Goal: Check status: Check status

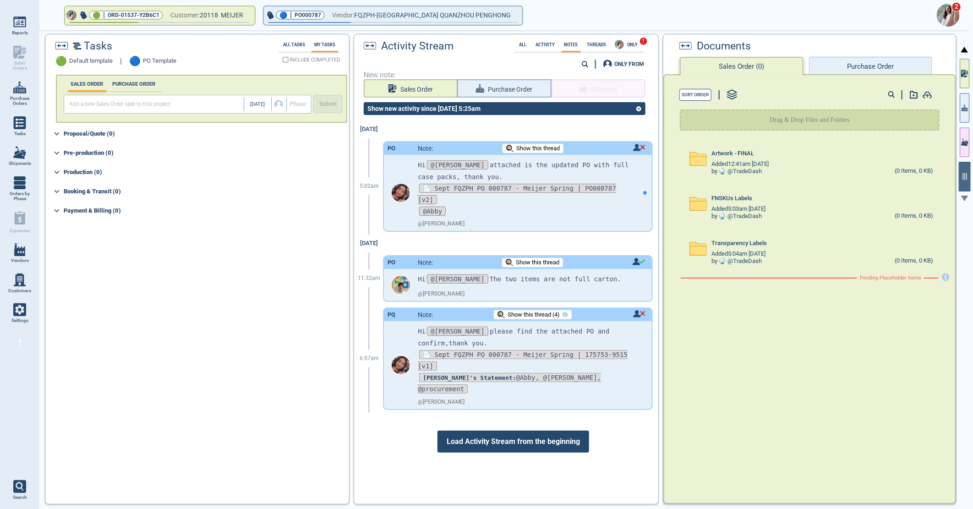
click at [951, 13] on img at bounding box center [947, 15] width 23 height 23
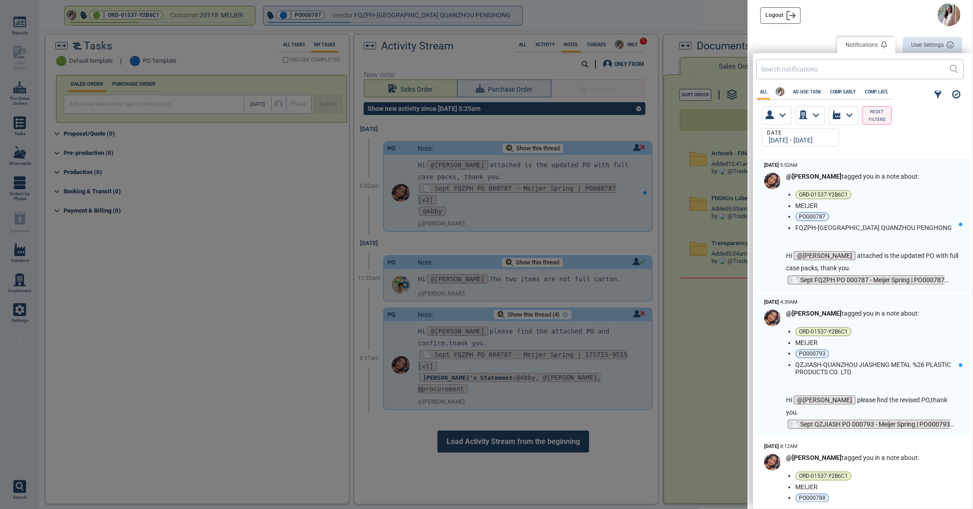
scroll to position [341, 214]
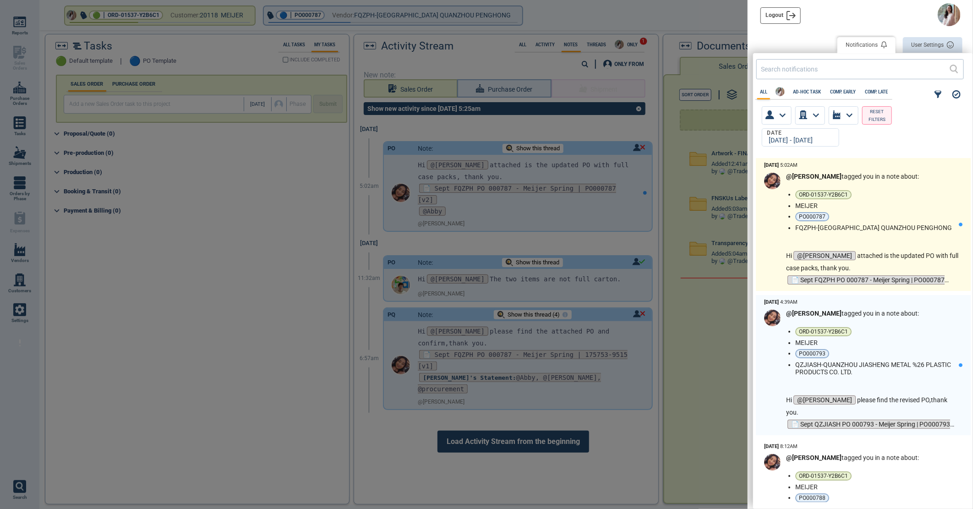
click at [903, 207] on li "MEIJER" at bounding box center [875, 205] width 160 height 7
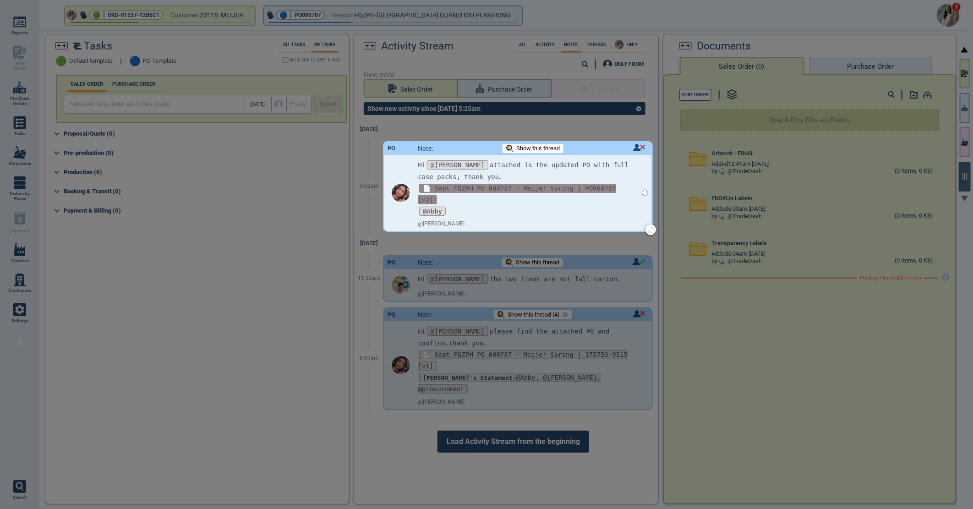
click at [504, 185] on span "📄 Sept FQZPH PO 000787 - Meijer Spring | PO000787 [v2]" at bounding box center [517, 194] width 198 height 21
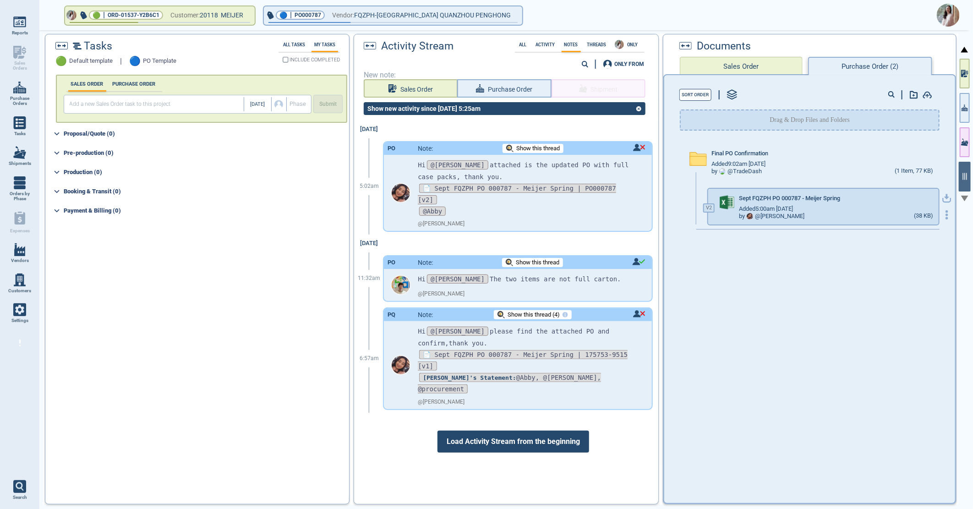
click at [942, 197] on icon "button" at bounding box center [946, 198] width 9 height 9
click at [942, 14] on img at bounding box center [947, 15] width 23 height 23
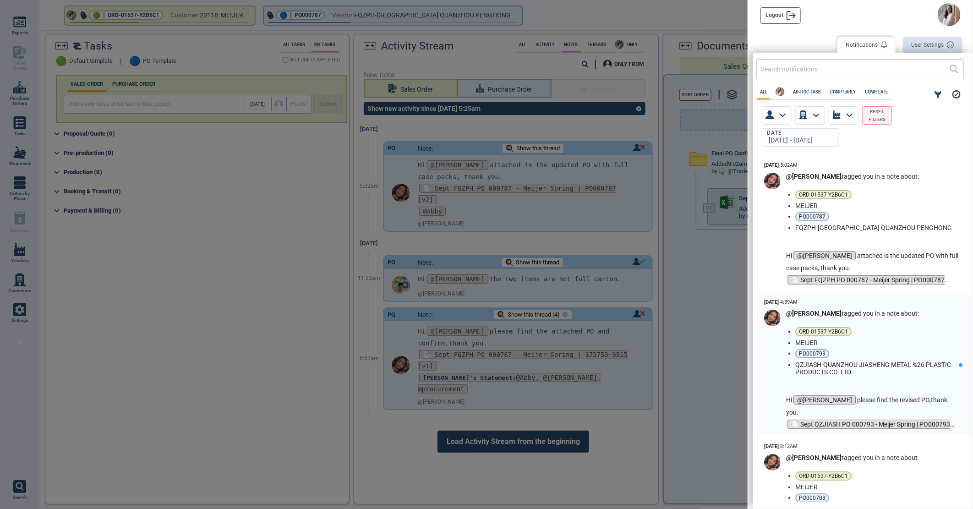
scroll to position [341, 214]
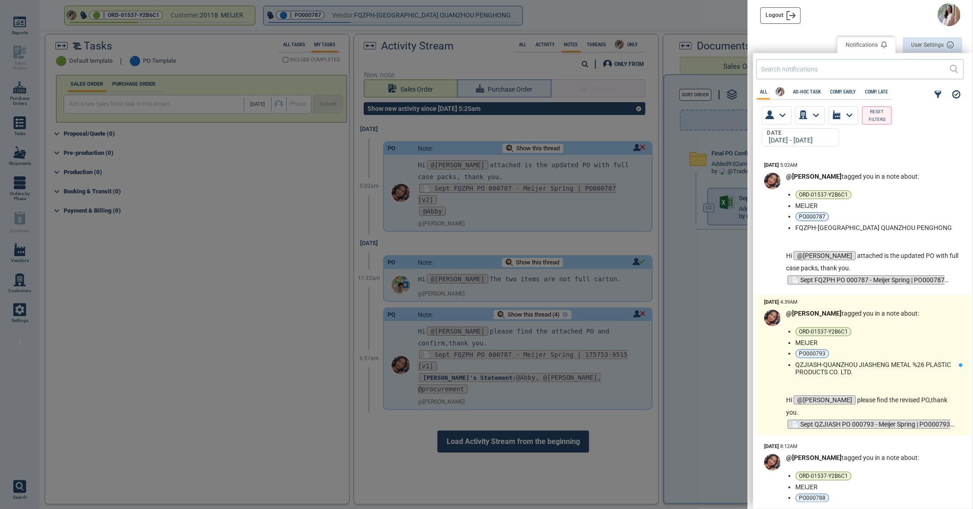
click at [876, 346] on ul "ORD-01537-Y2B6C1 MEIJER PO000793 QZJIASH-QUANZHOU JIASHENG METAL %26 PLASTIC PR…" at bounding box center [876, 351] width 163 height 49
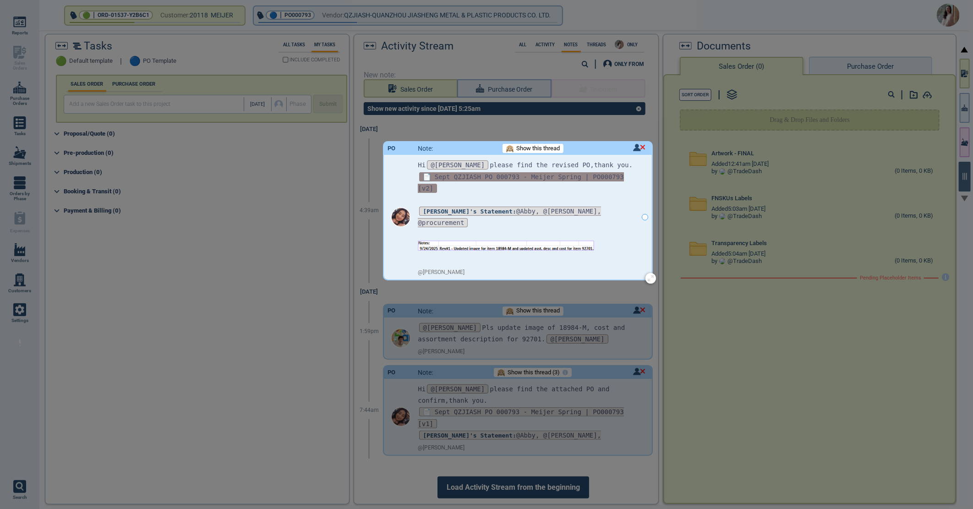
click at [537, 178] on span "📄 Sept QZJIASH PO 000793 - Meijer Spring | PO000793 [v2]" at bounding box center [521, 182] width 206 height 21
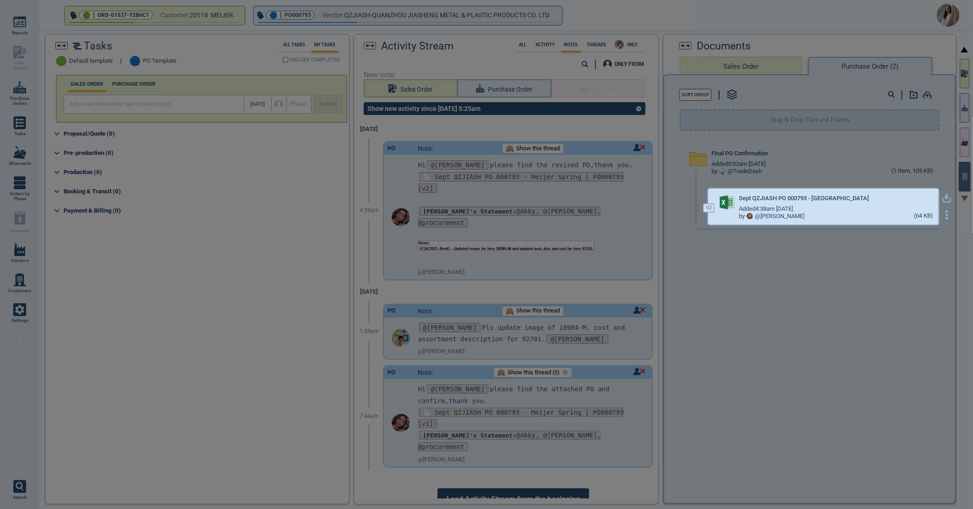
click at [942, 195] on icon "button" at bounding box center [946, 198] width 9 height 9
